Goal: Navigation & Orientation: Go to known website

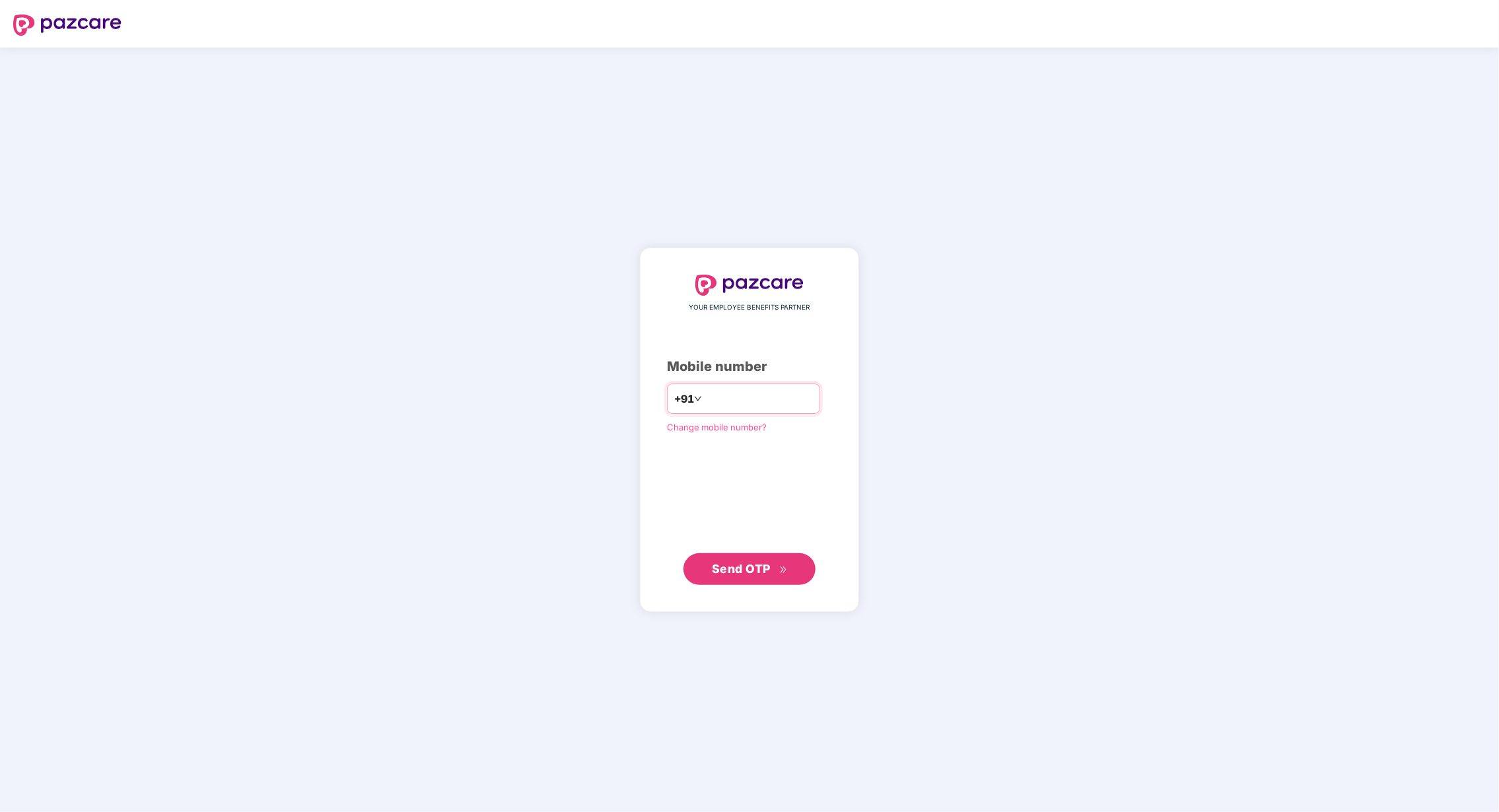
click at [705, 401] on input "**********" at bounding box center [759, 398] width 108 height 21
type input "**********"
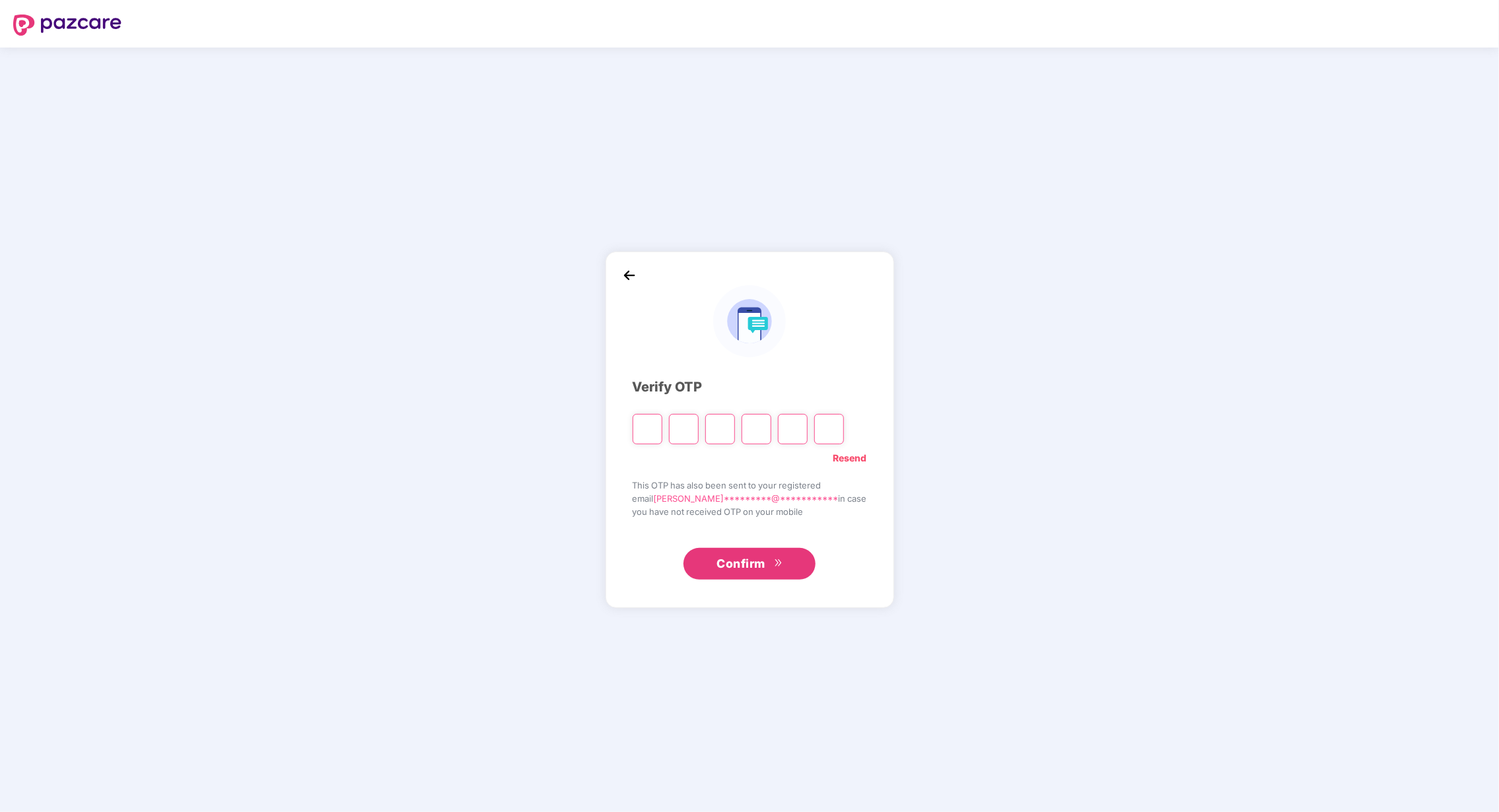
type input "*"
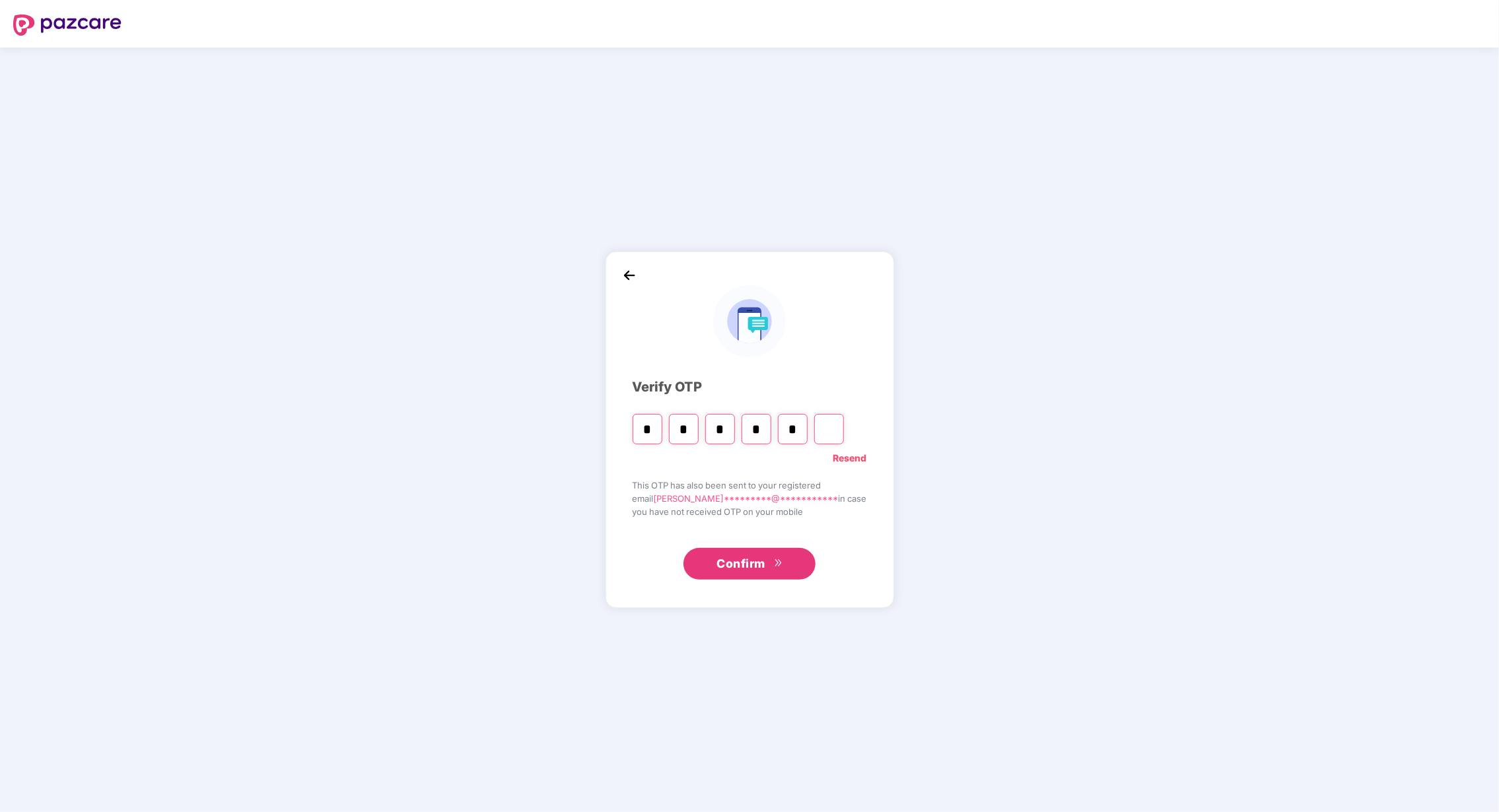
type input "*"
